Goal: Task Accomplishment & Management: Complete application form

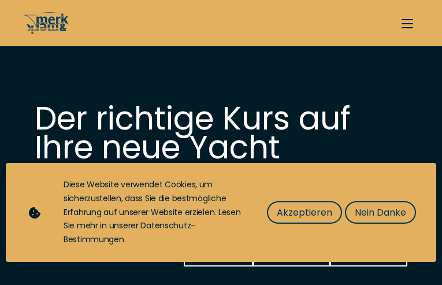
type input "YjkRvnWnpGKamyK"
type input "UVtXcNtF"
type input "[EMAIL_ADDRESS][DOMAIN_NAME]"
type input "8087663860"
select select "sell"
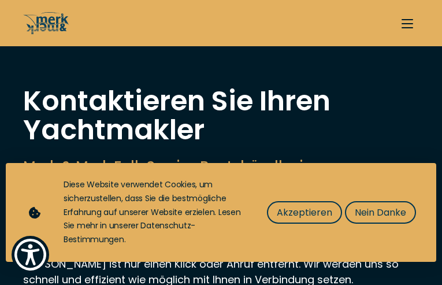
type input "ivFsYKabeNWqp"
type input "LUVuMtxRLiJNKyJ"
type input "unicupik841@gmail.com"
type input "8020556537"
select select "sell"
